Goal: Task Accomplishment & Management: Manage account settings

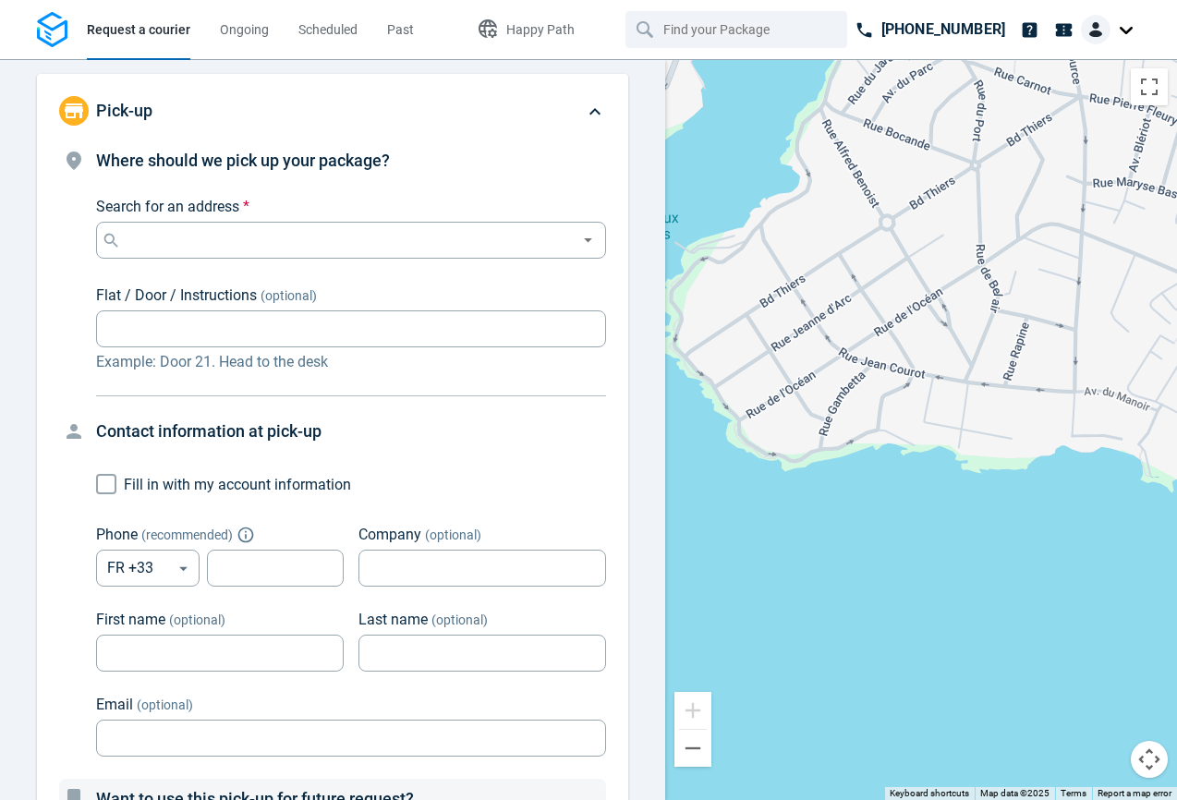
click at [1122, 29] on div at bounding box center [1110, 30] width 59 height 30
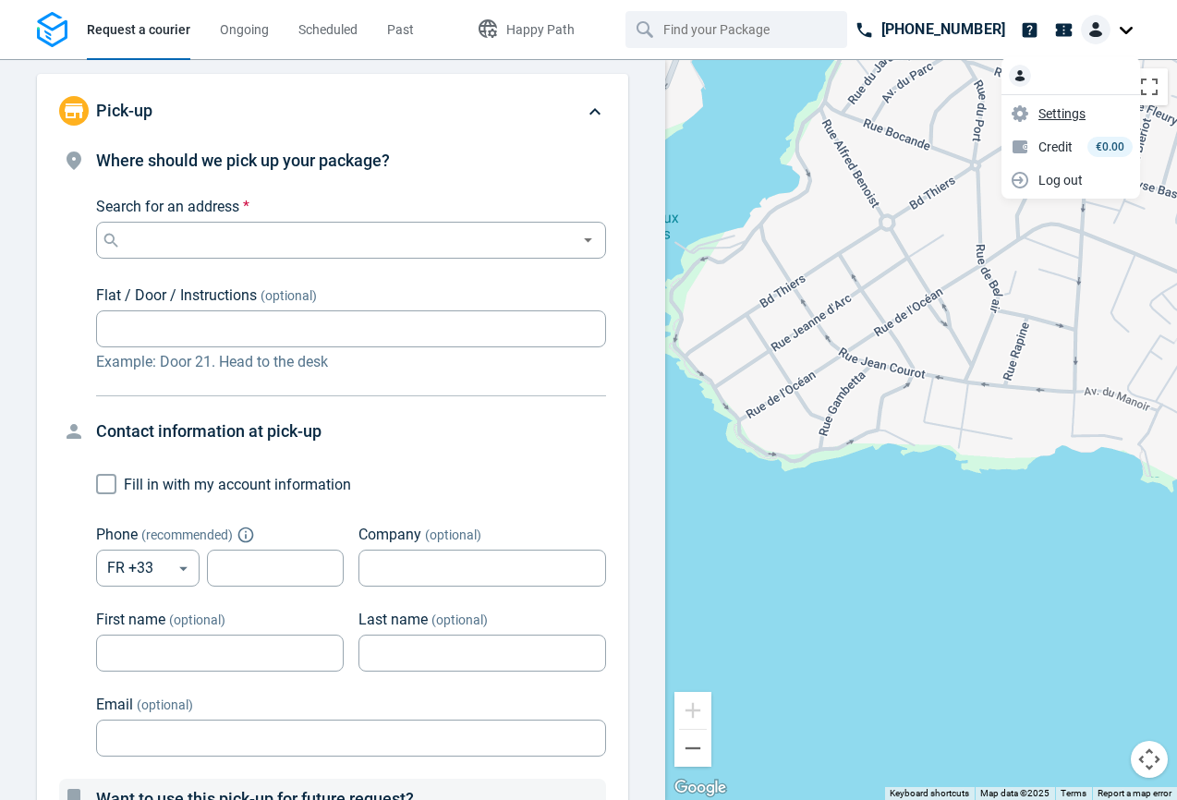
click at [1074, 111] on span "Settings" at bounding box center [1062, 113] width 47 height 19
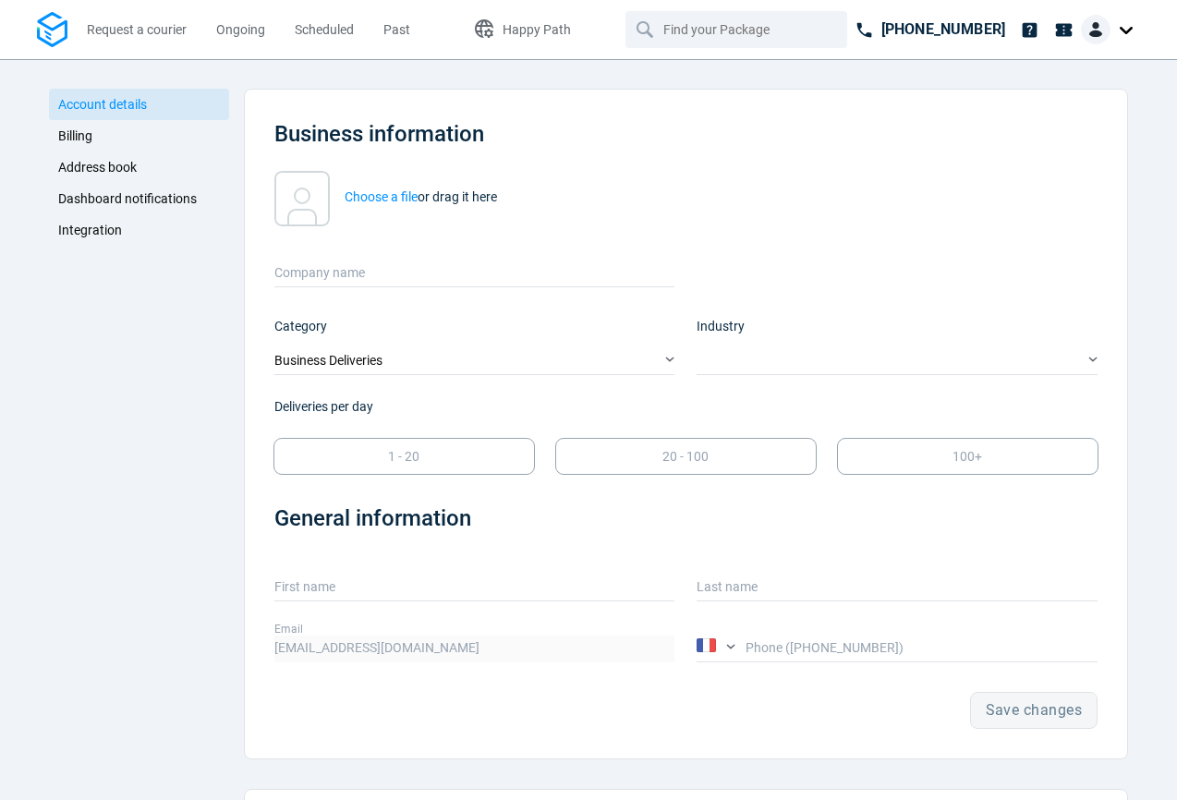
click at [113, 230] on span "Integration" at bounding box center [90, 230] width 64 height 15
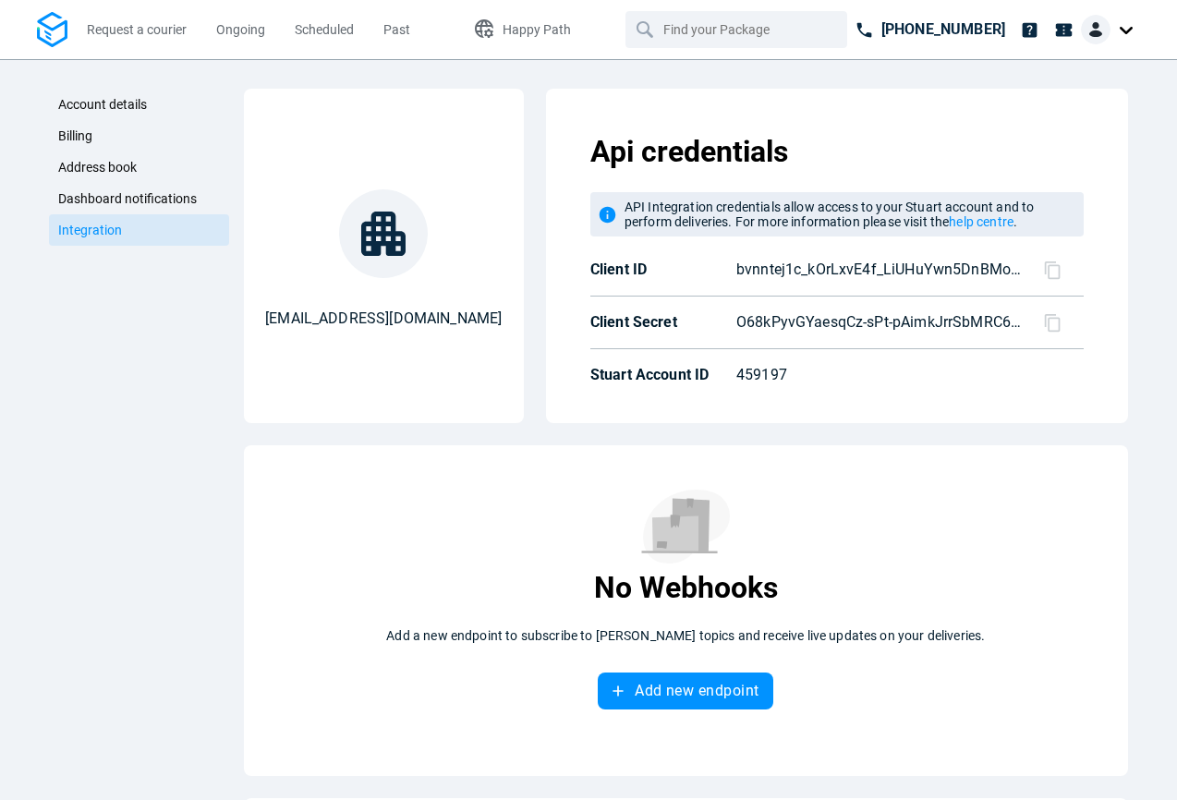
click at [1049, 278] on icon at bounding box center [1052, 270] width 16 height 18
click at [1055, 325] on icon at bounding box center [1052, 322] width 19 height 19
